Goal: Information Seeking & Learning: Learn about a topic

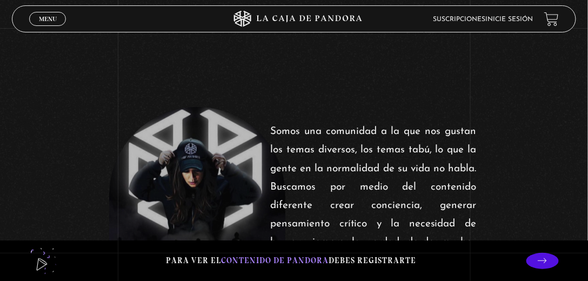
scroll to position [309, 0]
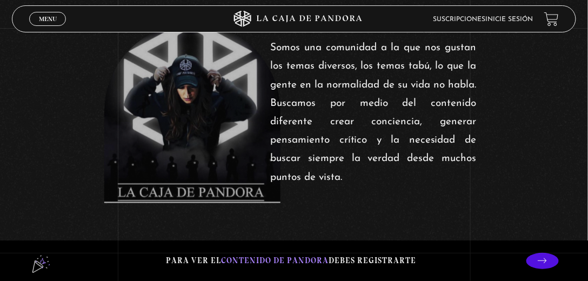
click at [545, 262] on icon at bounding box center [542, 260] width 9 height 9
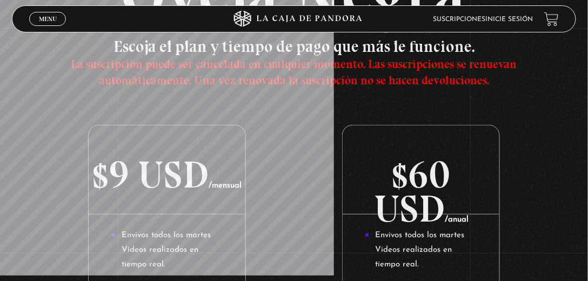
scroll to position [31, 0]
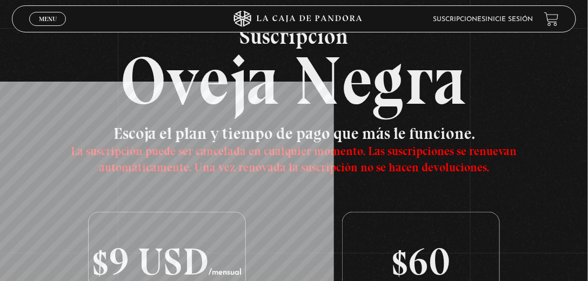
click at [50, 20] on span "Menu" at bounding box center [48, 19] width 18 height 6
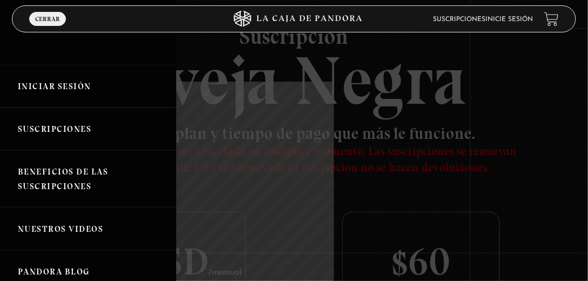
click at [54, 85] on link "Iniciar Sesión" at bounding box center [88, 86] width 176 height 43
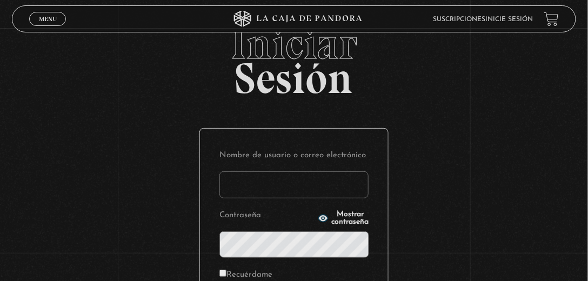
scroll to position [62, 0]
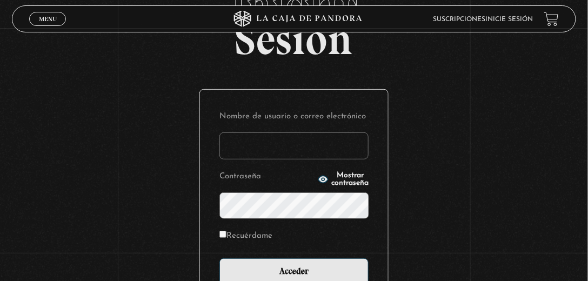
click at [266, 142] on input "Nombre de usuario o correo electrónico" at bounding box center [293, 145] width 149 height 27
type input "villasab1904@gmail.com"
click at [318, 179] on button "Mostrar contraseña" at bounding box center [343, 179] width 51 height 15
click at [226, 236] on input "Recuérdame" at bounding box center [222, 234] width 7 height 7
checkbox input "true"
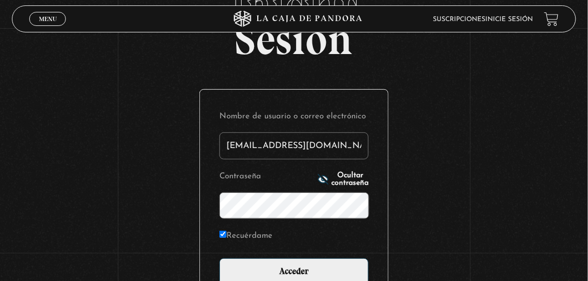
scroll to position [92, 0]
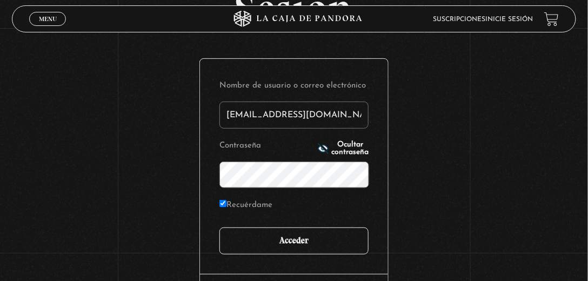
click at [286, 238] on input "Acceder" at bounding box center [293, 241] width 149 height 27
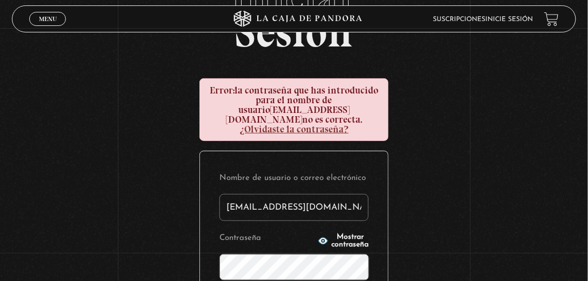
scroll to position [92, 0]
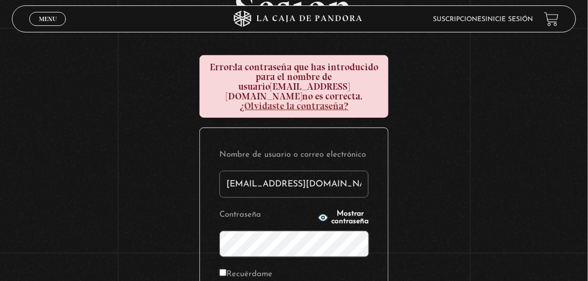
click at [322, 216] on circle "button" at bounding box center [323, 217] width 3 height 3
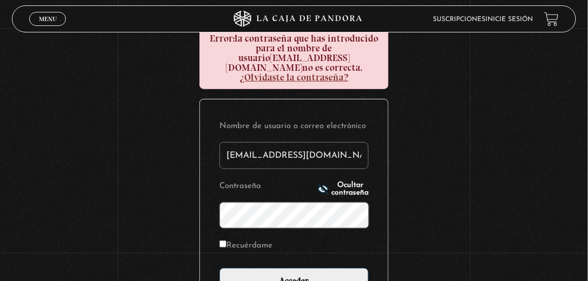
scroll to position [154, 0]
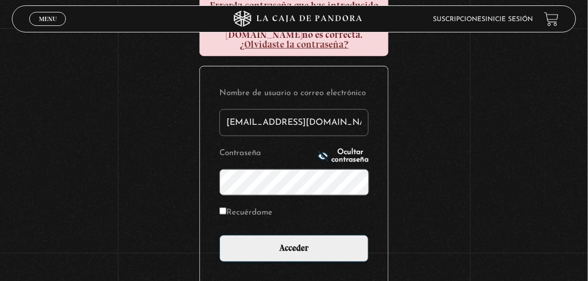
click at [230, 205] on label "Recuérdame" at bounding box center [245, 212] width 53 height 15
click at [226, 208] on input "Recuérdame" at bounding box center [222, 211] width 7 height 7
checkbox input "true"
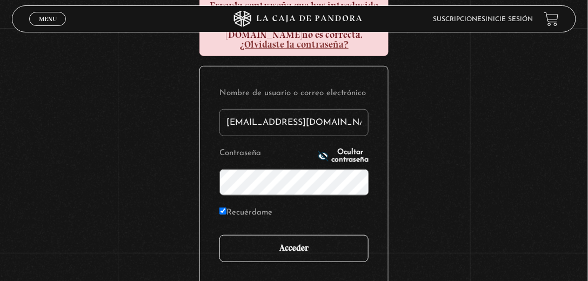
click at [264, 238] on input "Acceder" at bounding box center [293, 248] width 149 height 27
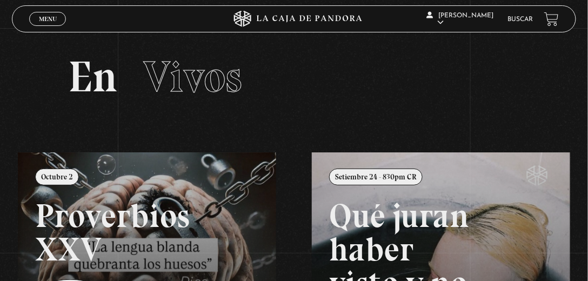
click at [37, 19] on link "Menu Cerrar" at bounding box center [47, 19] width 37 height 14
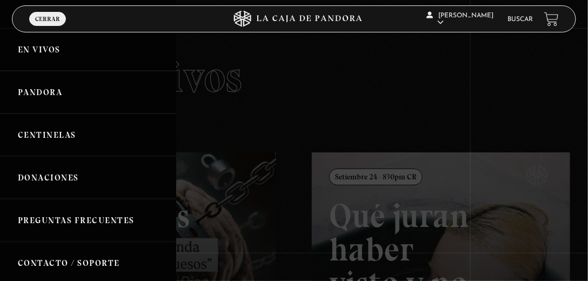
click at [65, 123] on link "Centinelas" at bounding box center [88, 135] width 176 height 43
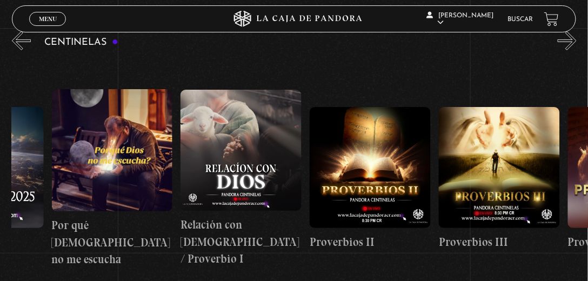
scroll to position [0, 217]
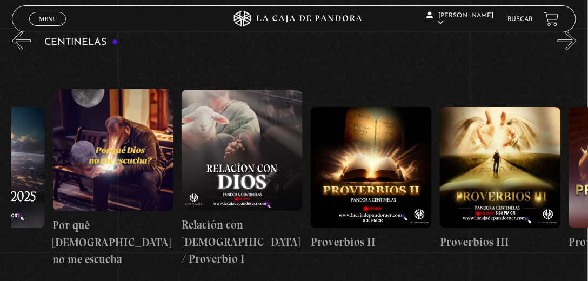
click at [235, 168] on figure at bounding box center [242, 150] width 121 height 121
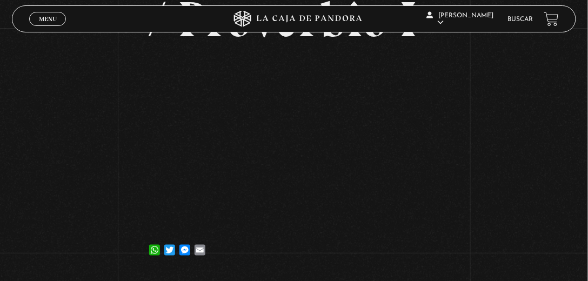
scroll to position [185, 0]
